Goal: Find specific page/section: Find specific page/section

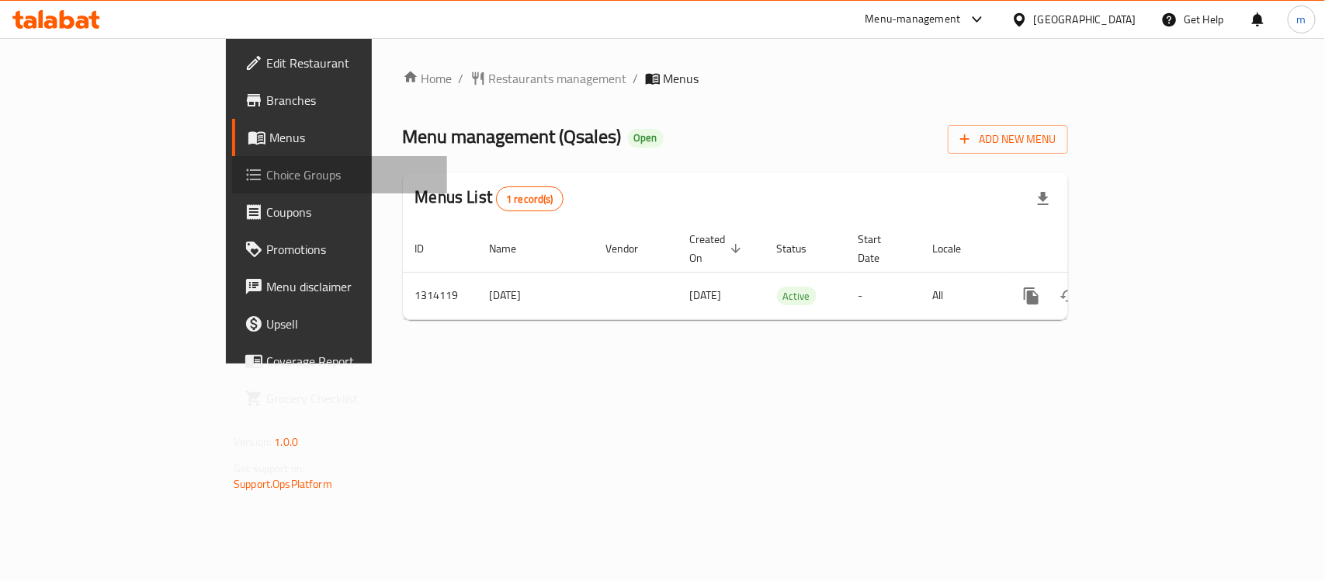
click at [266, 181] on span "Choice Groups" at bounding box center [350, 174] width 168 height 19
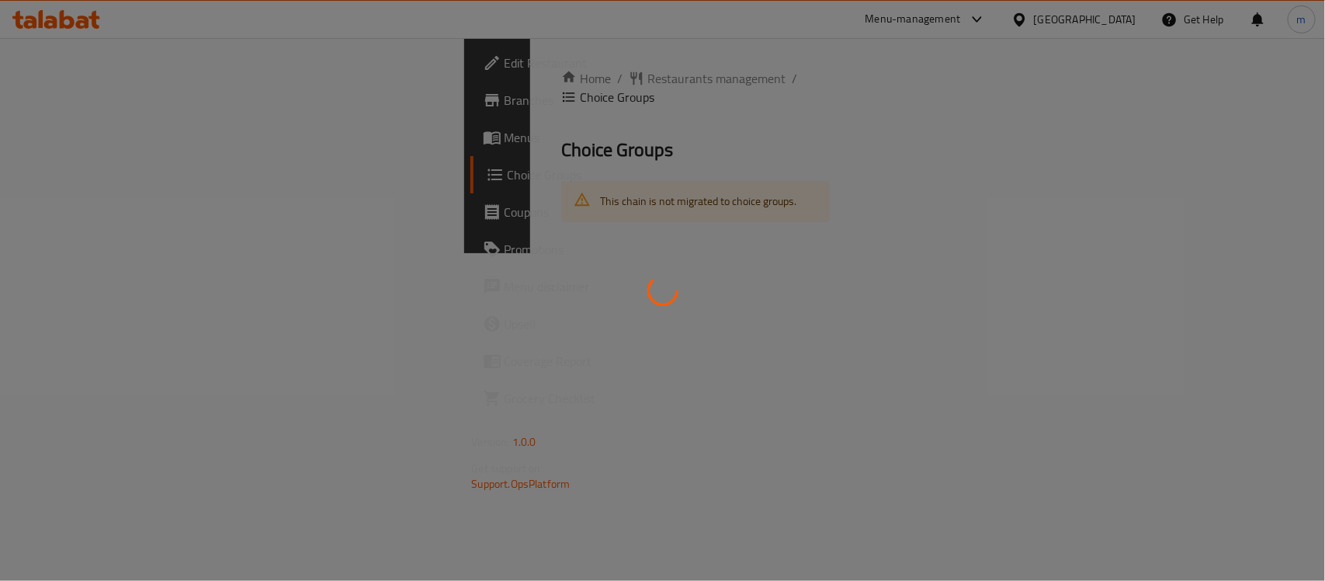
click at [80, 181] on div at bounding box center [662, 290] width 1325 height 581
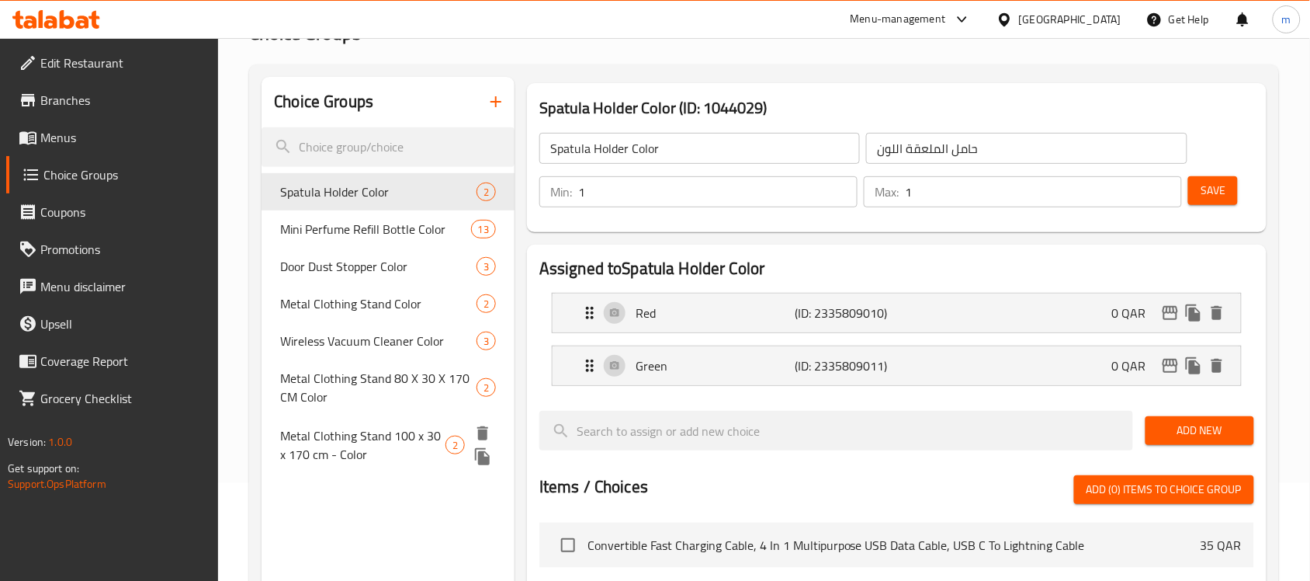
scroll to position [97, 0]
click at [64, 23] on icon at bounding box center [56, 19] width 88 height 19
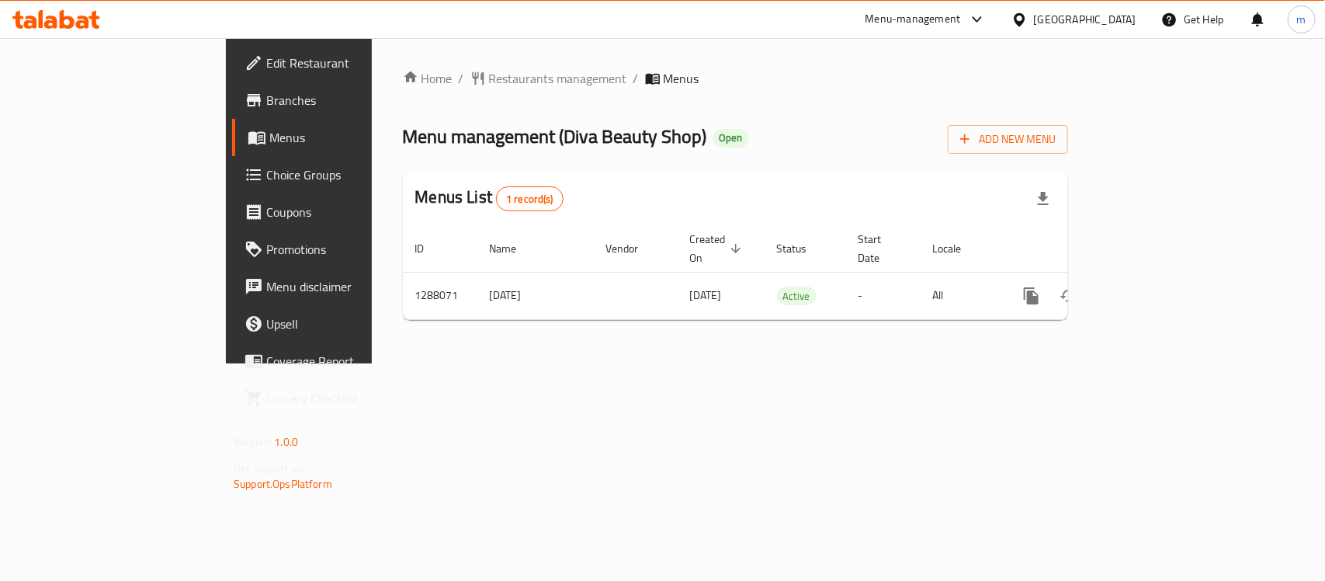
click at [269, 140] on span "Menus" at bounding box center [351, 137] width 165 height 19
click at [266, 171] on span "Choice Groups" at bounding box center [350, 174] width 168 height 19
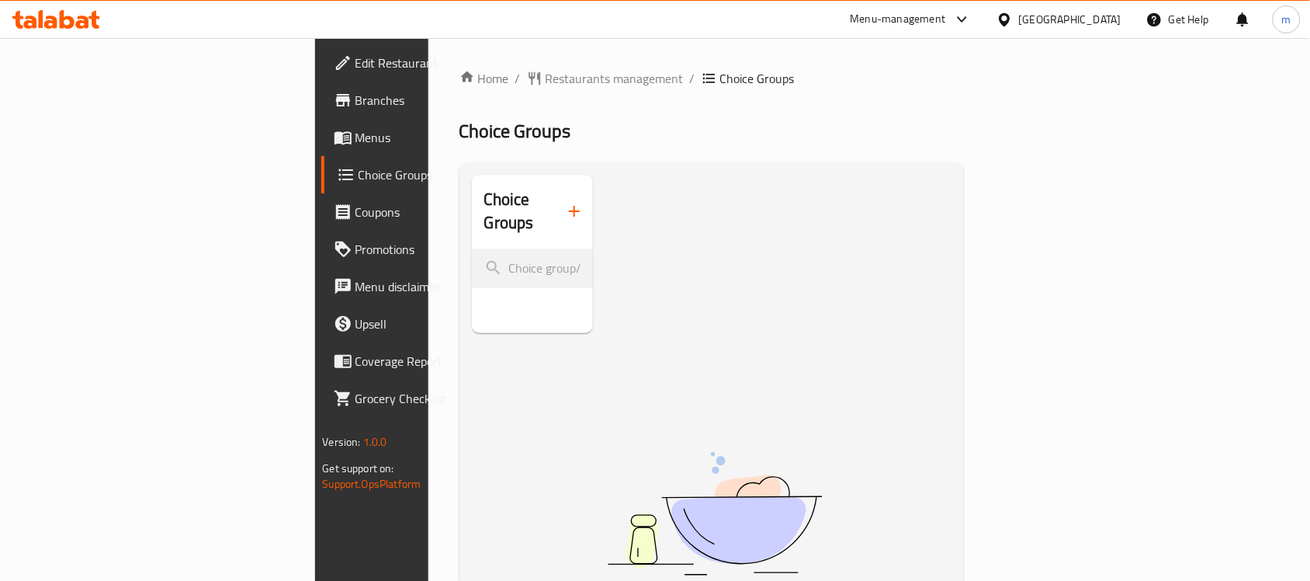
click at [88, 22] on icon at bounding box center [82, 22] width 13 height 13
